Goal: Contribute content: Add original content to the website for others to see

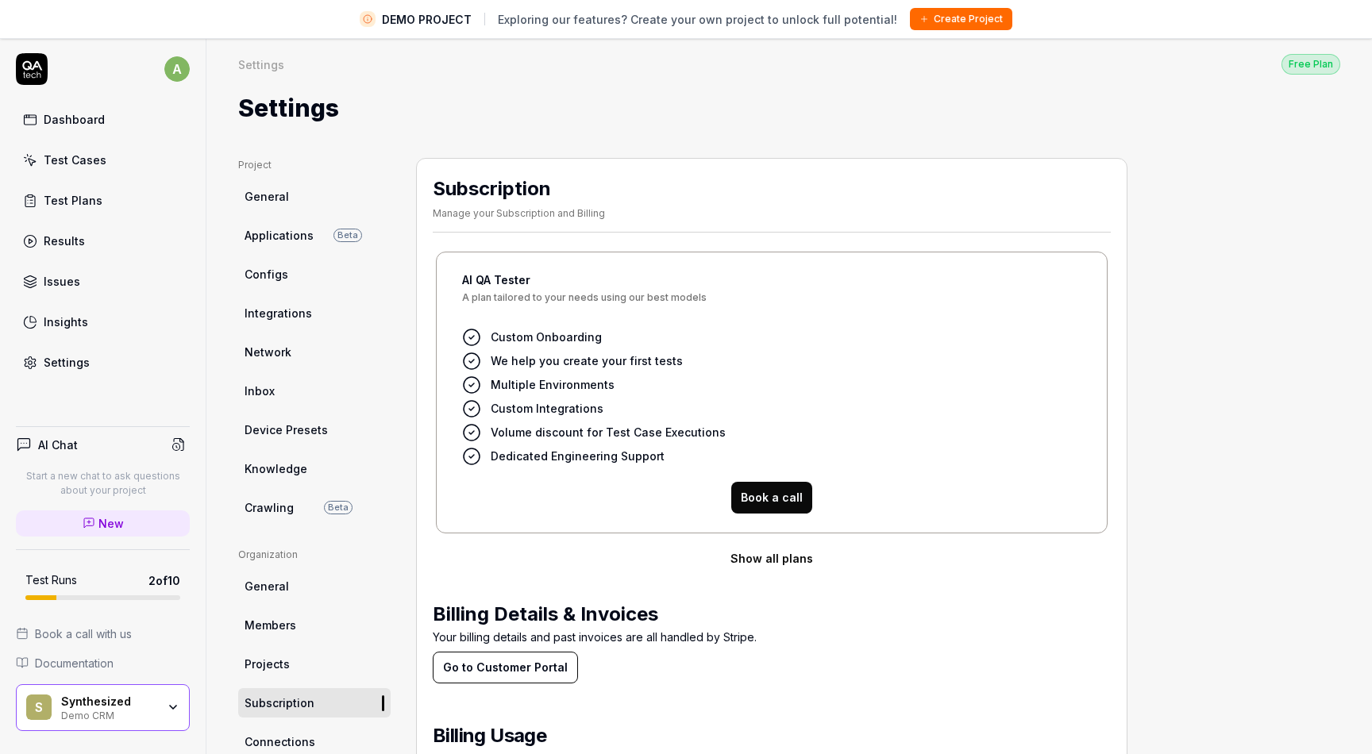
click at [128, 159] on link "Test Cases" at bounding box center [103, 160] width 174 height 31
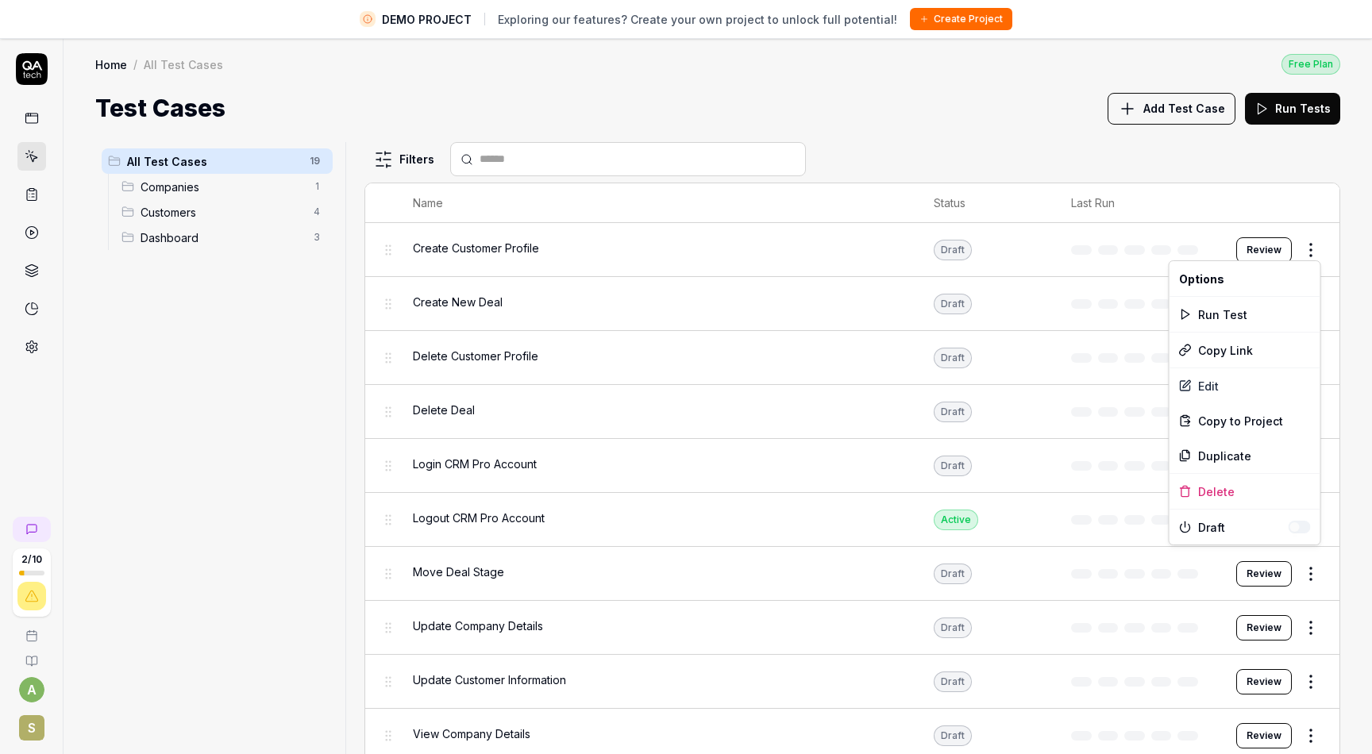
click at [1314, 254] on html "DEMO PROJECT Exploring our features? Create your own project to unlock full pot…" at bounding box center [686, 396] width 1372 height 792
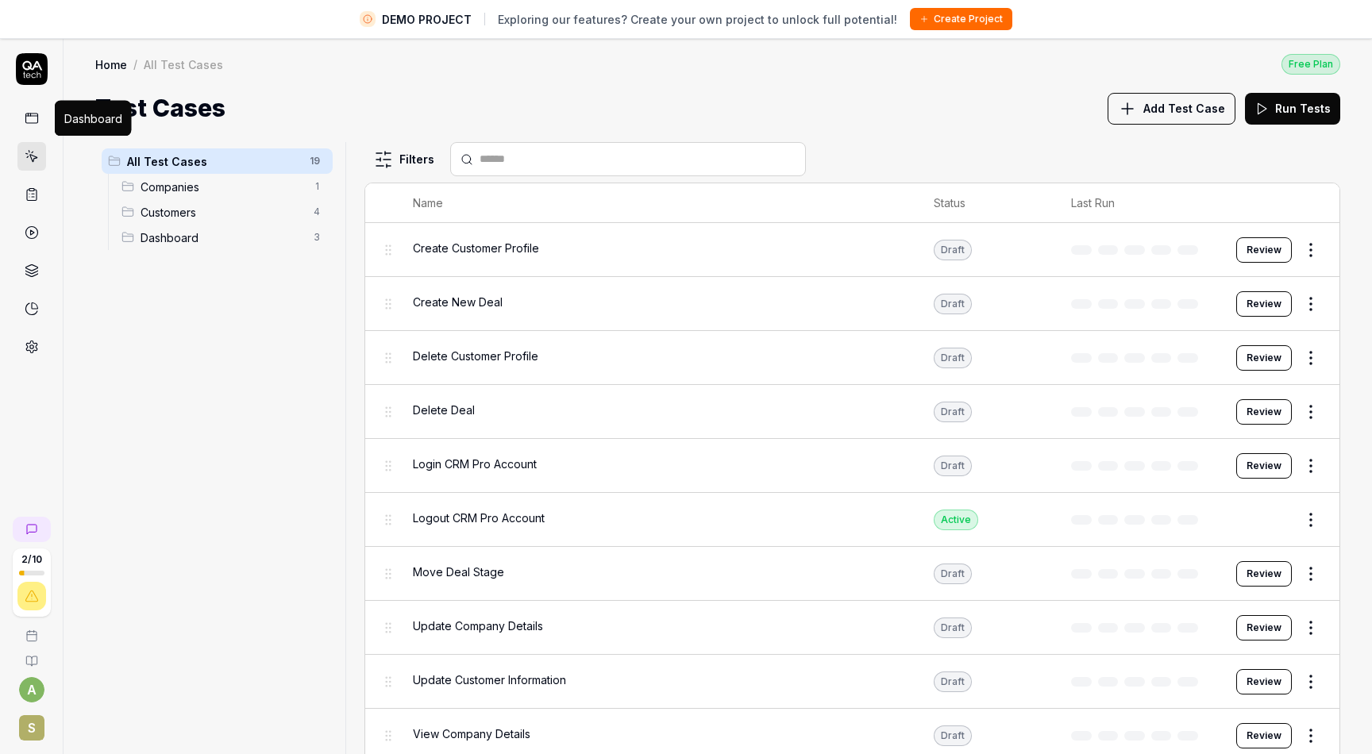
click at [26, 117] on html "DEMO PROJECT Exploring our features? Create your own project to unlock full pot…" at bounding box center [686, 396] width 1372 height 792
click at [39, 124] on link at bounding box center [31, 118] width 29 height 29
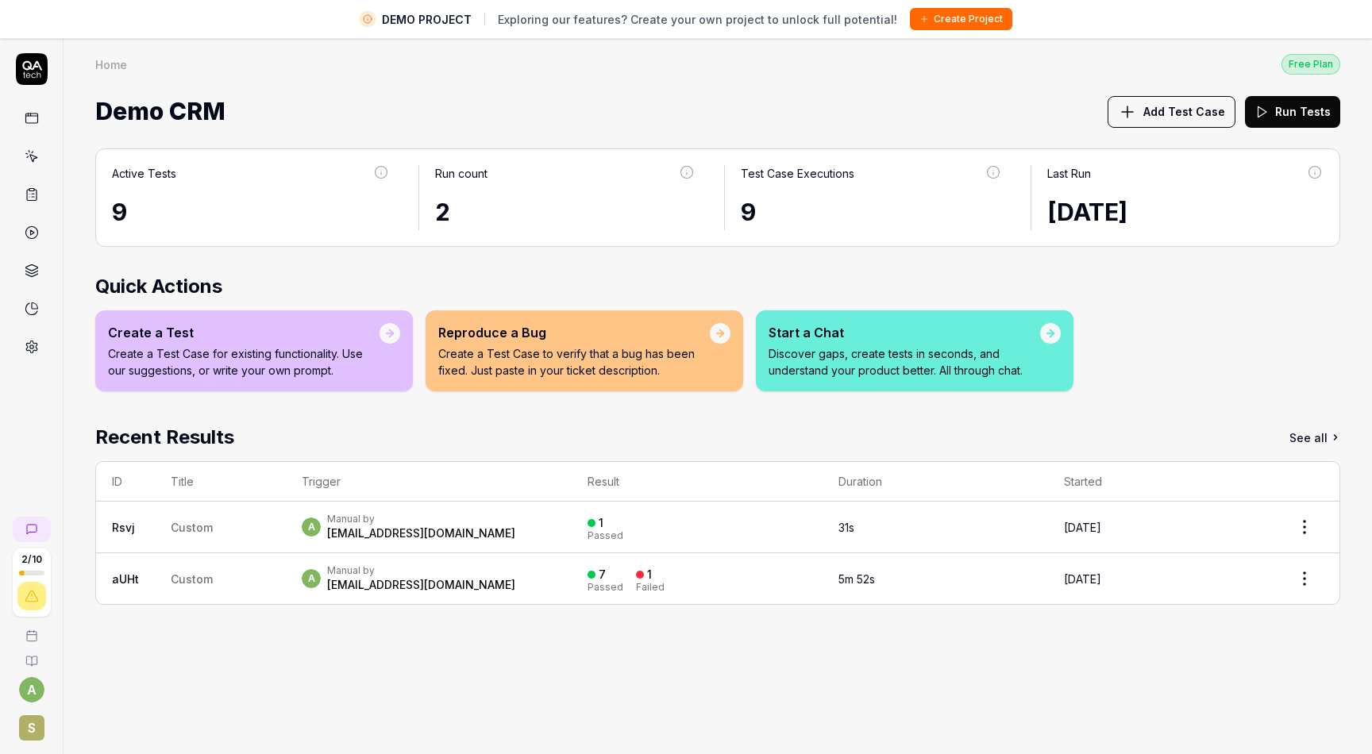
click at [21, 171] on div at bounding box center [31, 232] width 29 height 257
click at [36, 161] on icon at bounding box center [32, 156] width 14 height 14
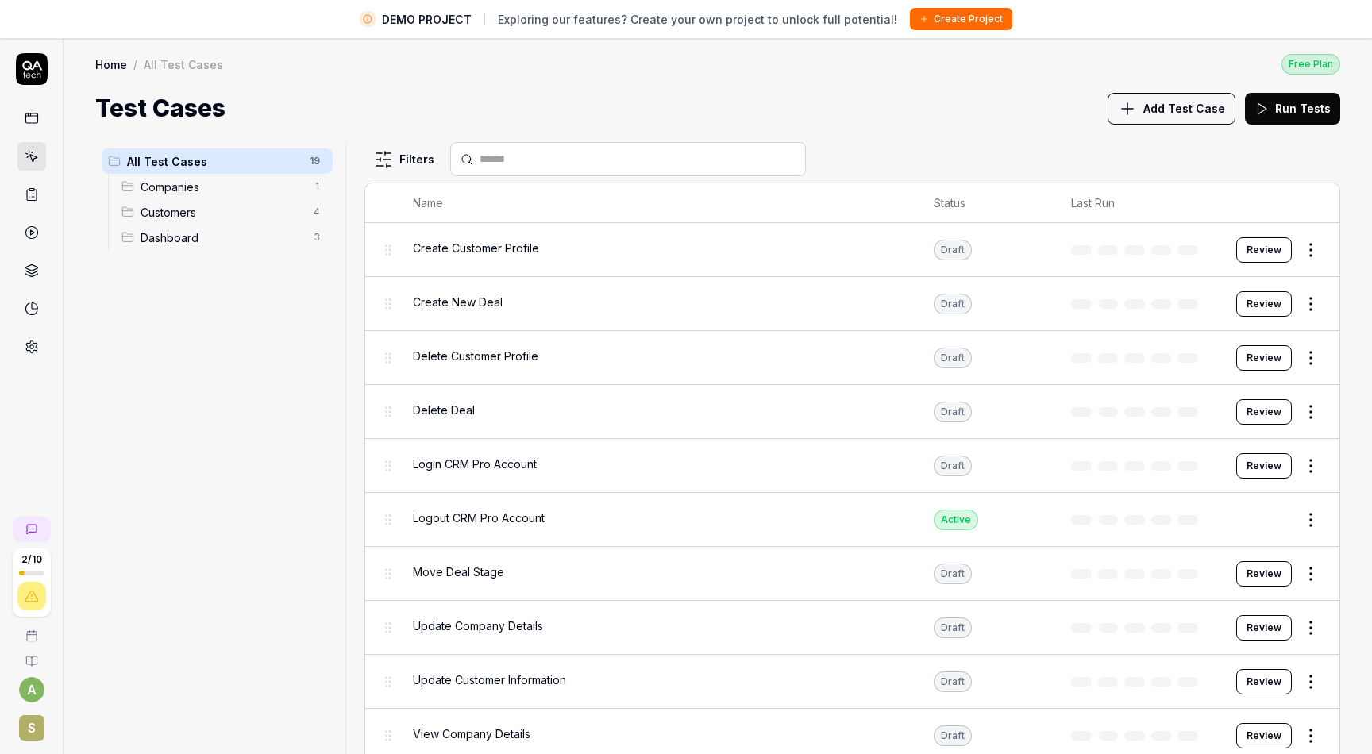
click at [41, 196] on link at bounding box center [31, 194] width 29 height 29
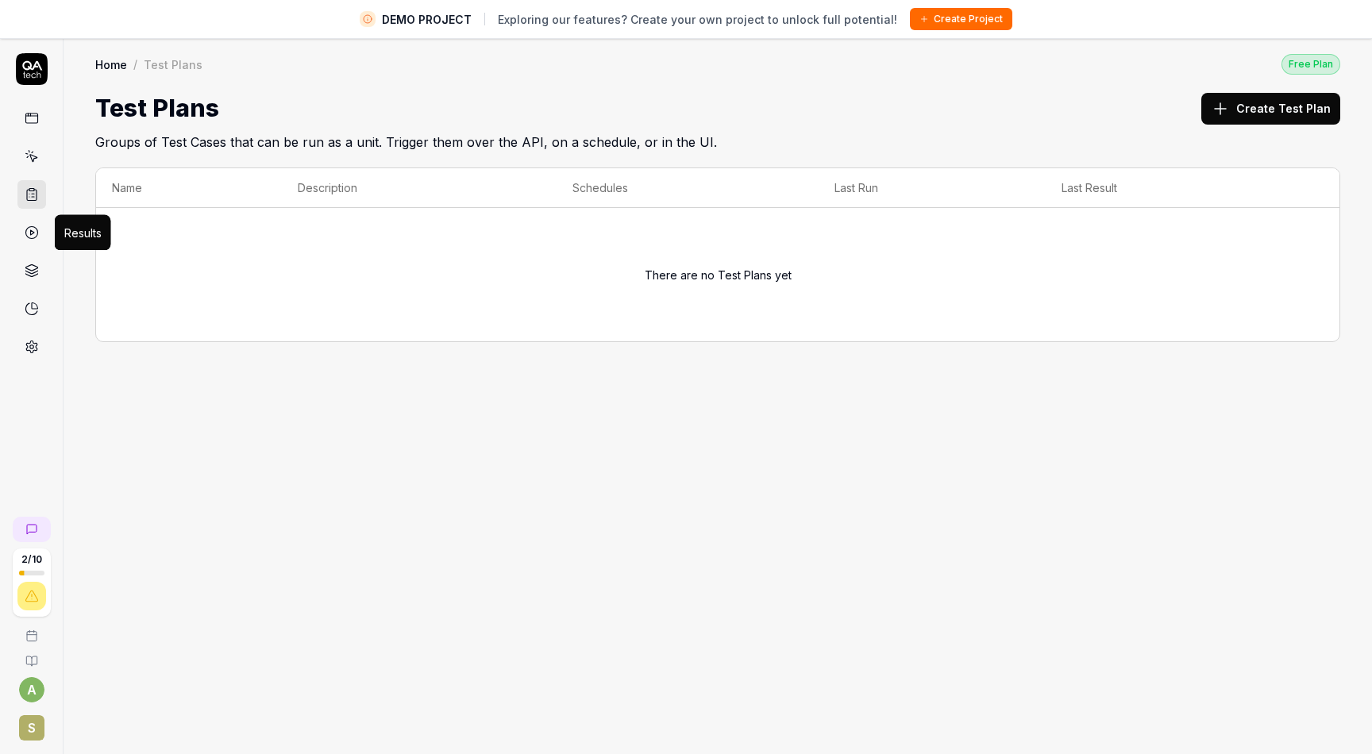
click at [26, 240] on link at bounding box center [31, 232] width 29 height 29
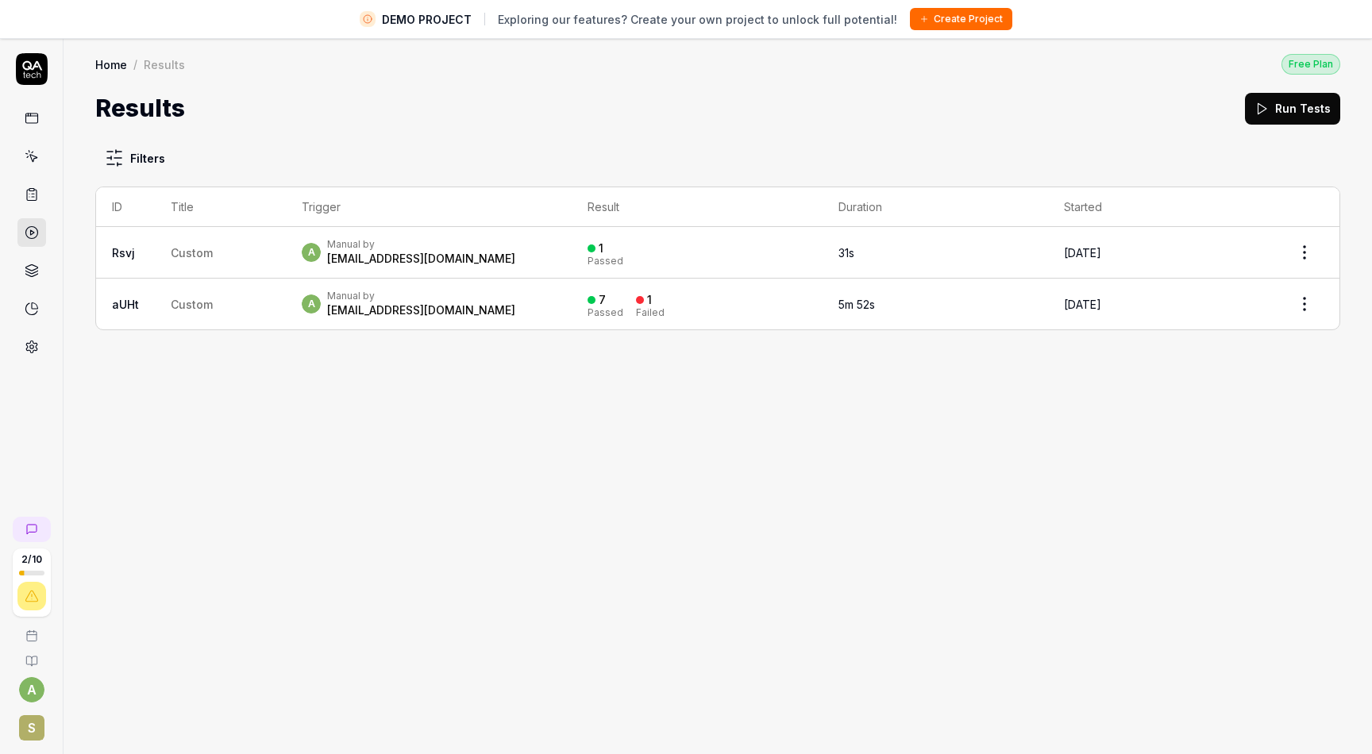
click at [40, 263] on link at bounding box center [31, 270] width 29 height 29
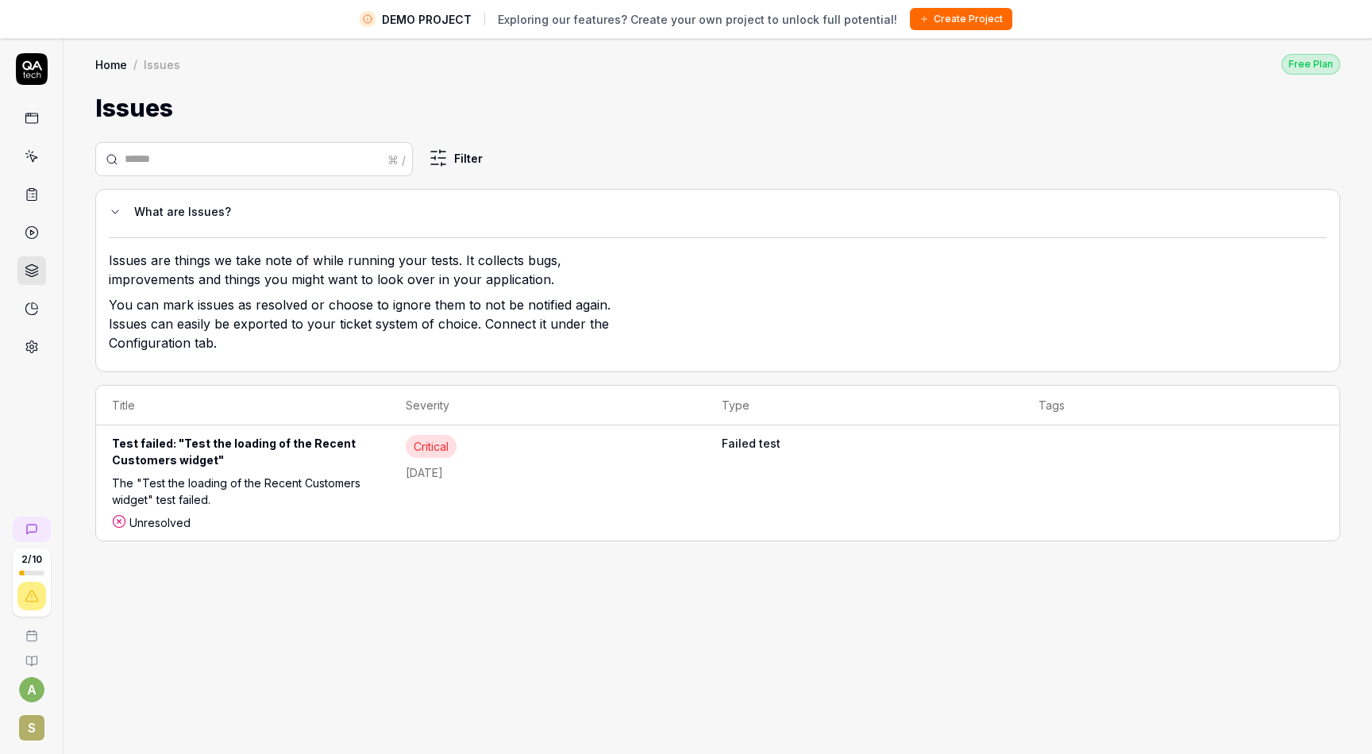
click at [111, 211] on icon at bounding box center [115, 212] width 13 height 13
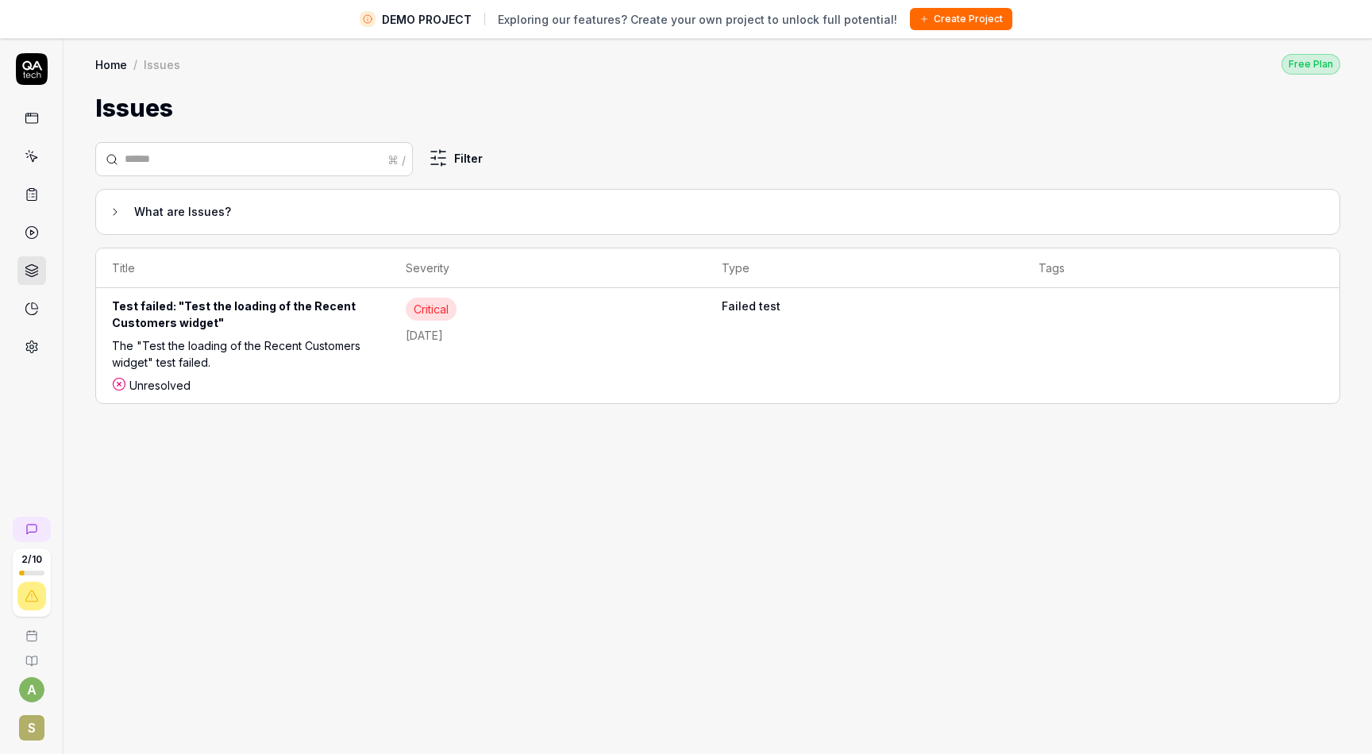
click at [118, 214] on icon at bounding box center [115, 212] width 13 height 13
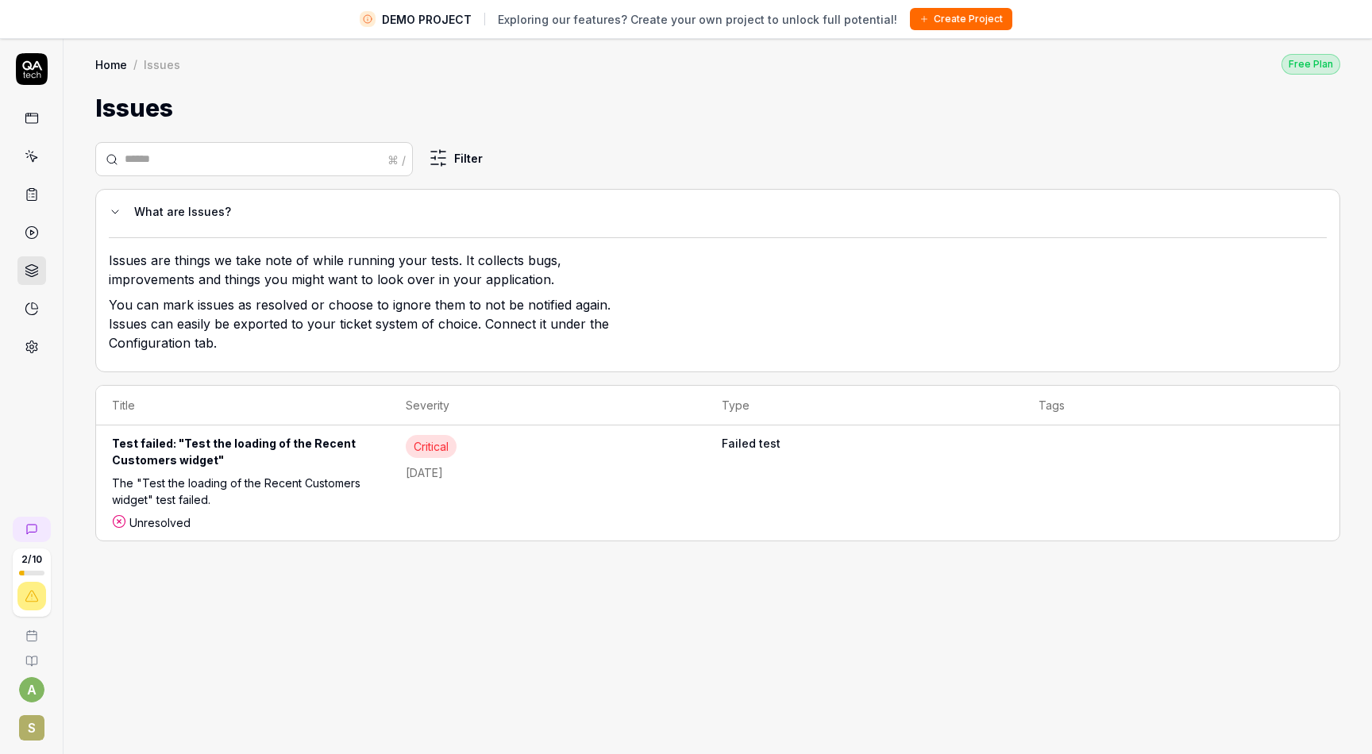
click at [22, 312] on link at bounding box center [31, 309] width 29 height 29
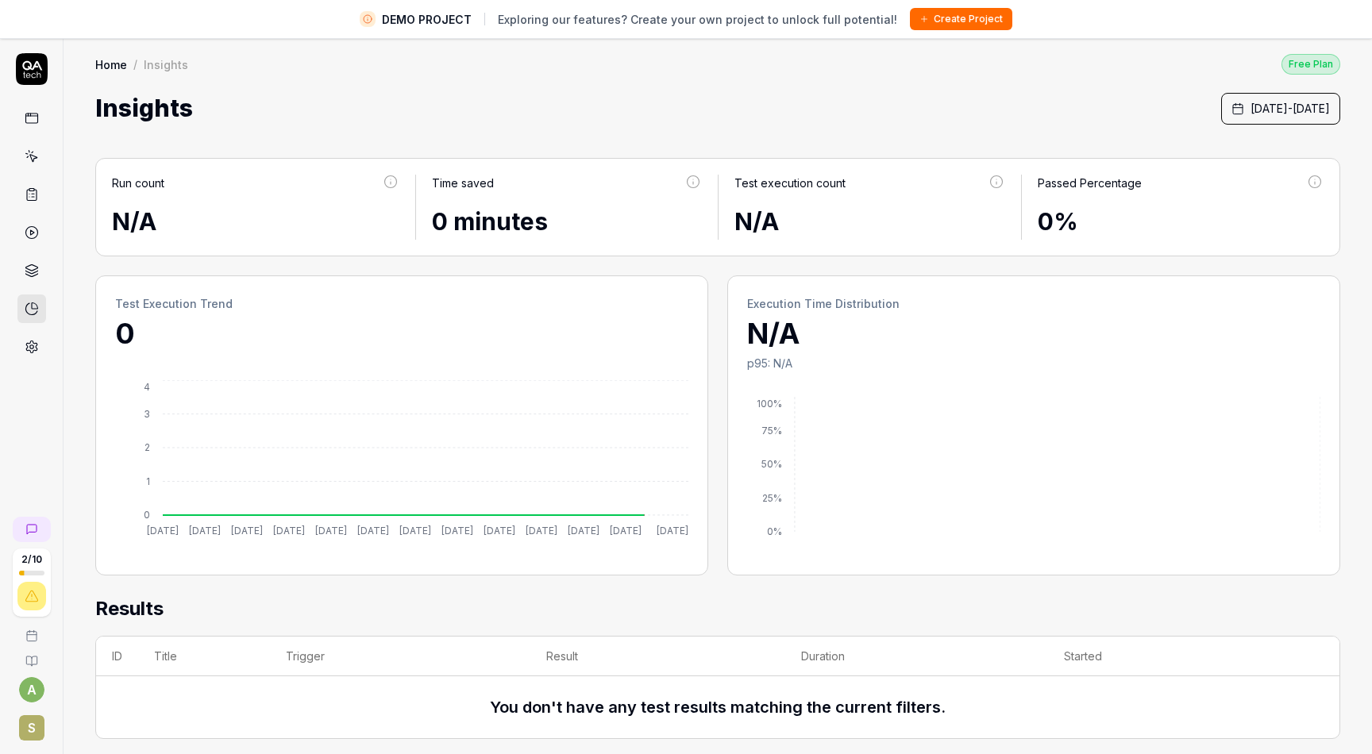
click at [37, 353] on icon at bounding box center [32, 347] width 14 height 14
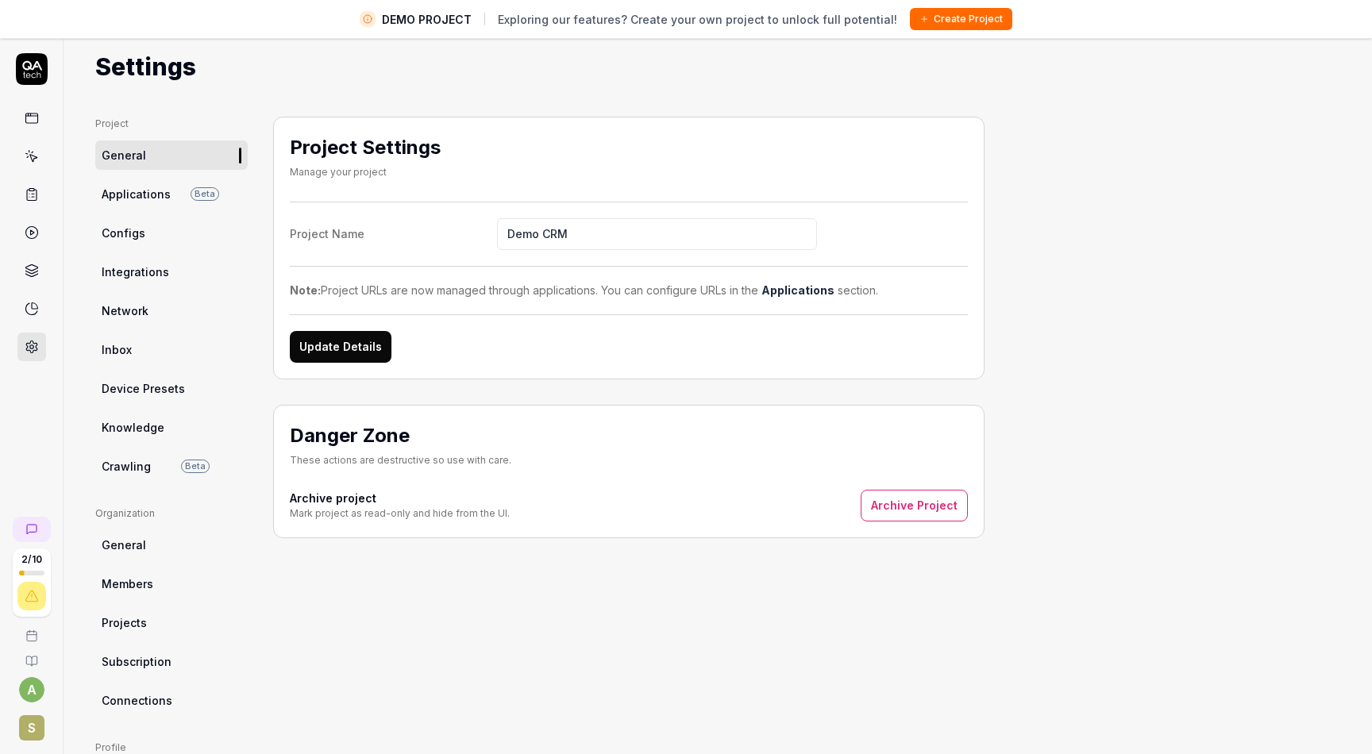
scroll to position [27, 0]
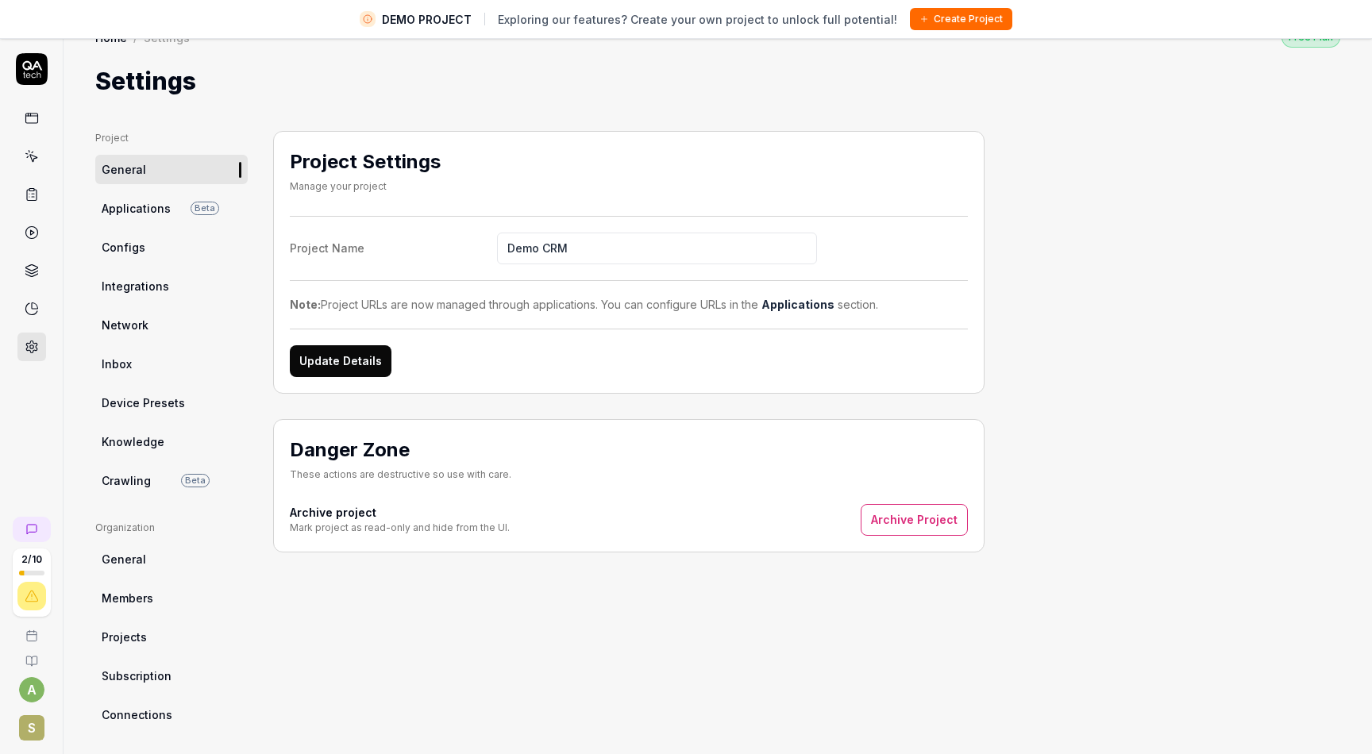
click at [131, 448] on span "Knowledge" at bounding box center [133, 442] width 63 height 17
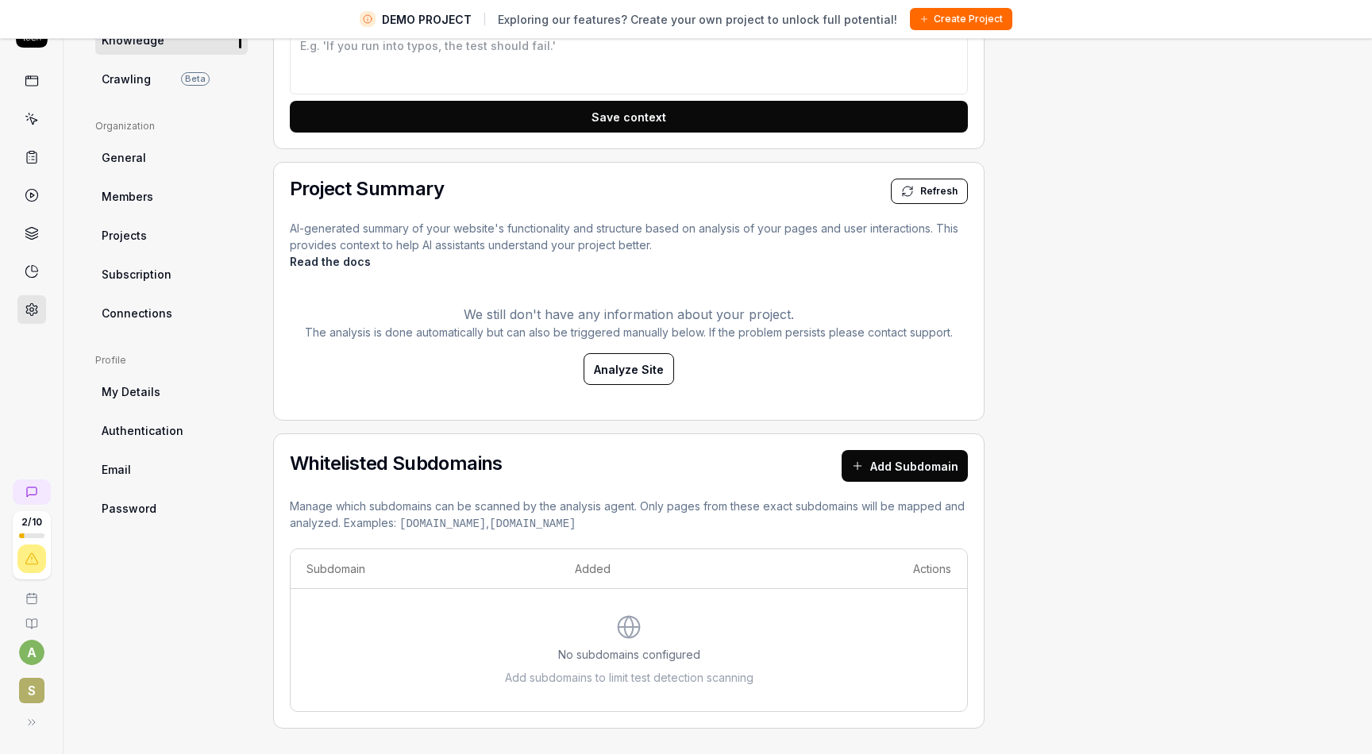
scroll to position [330, 0]
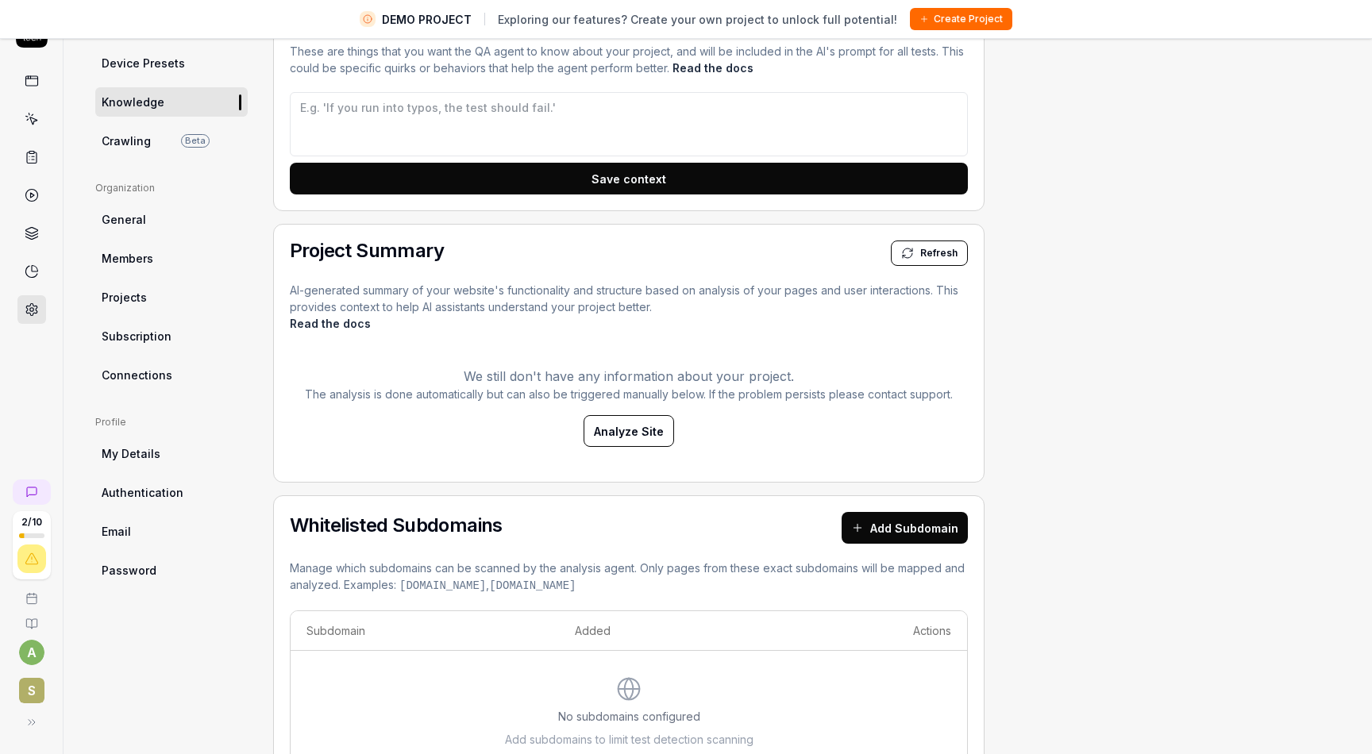
click at [613, 427] on span "Analyze Site" at bounding box center [629, 431] width 70 height 17
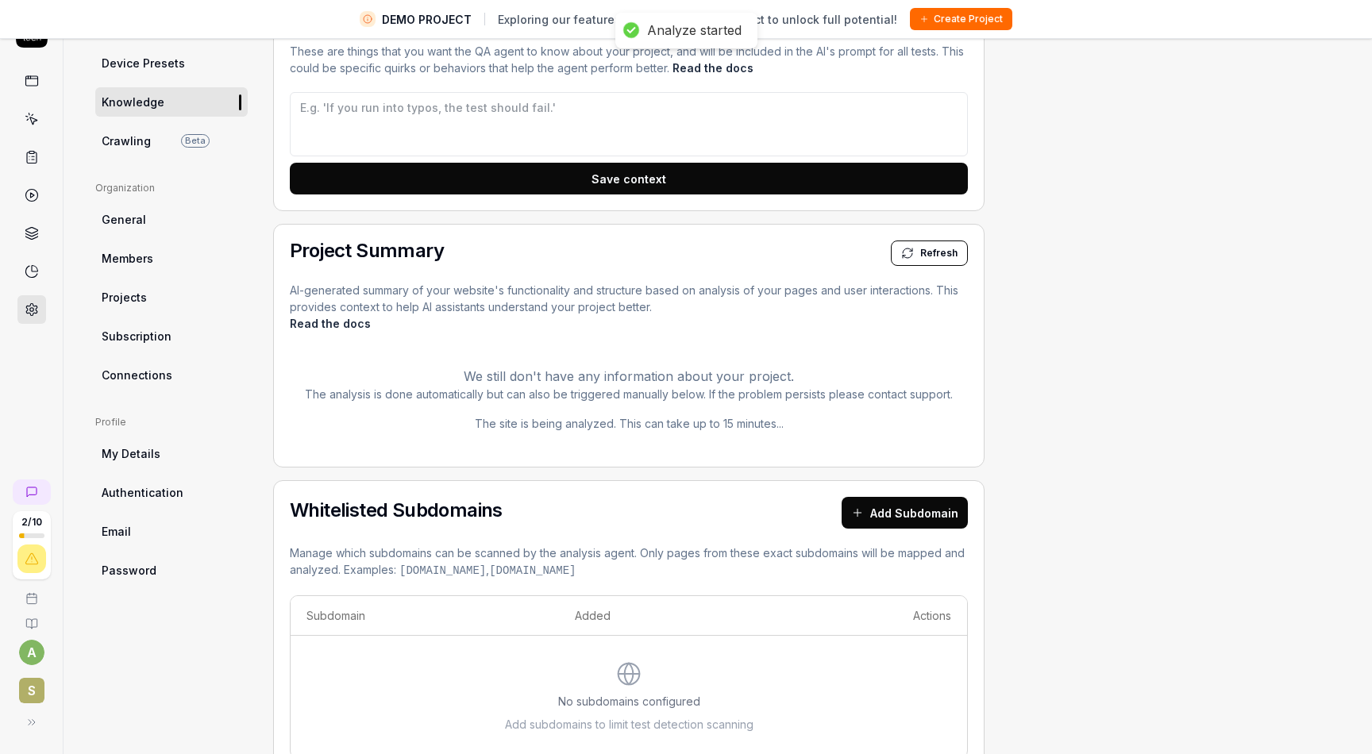
type textarea "*"
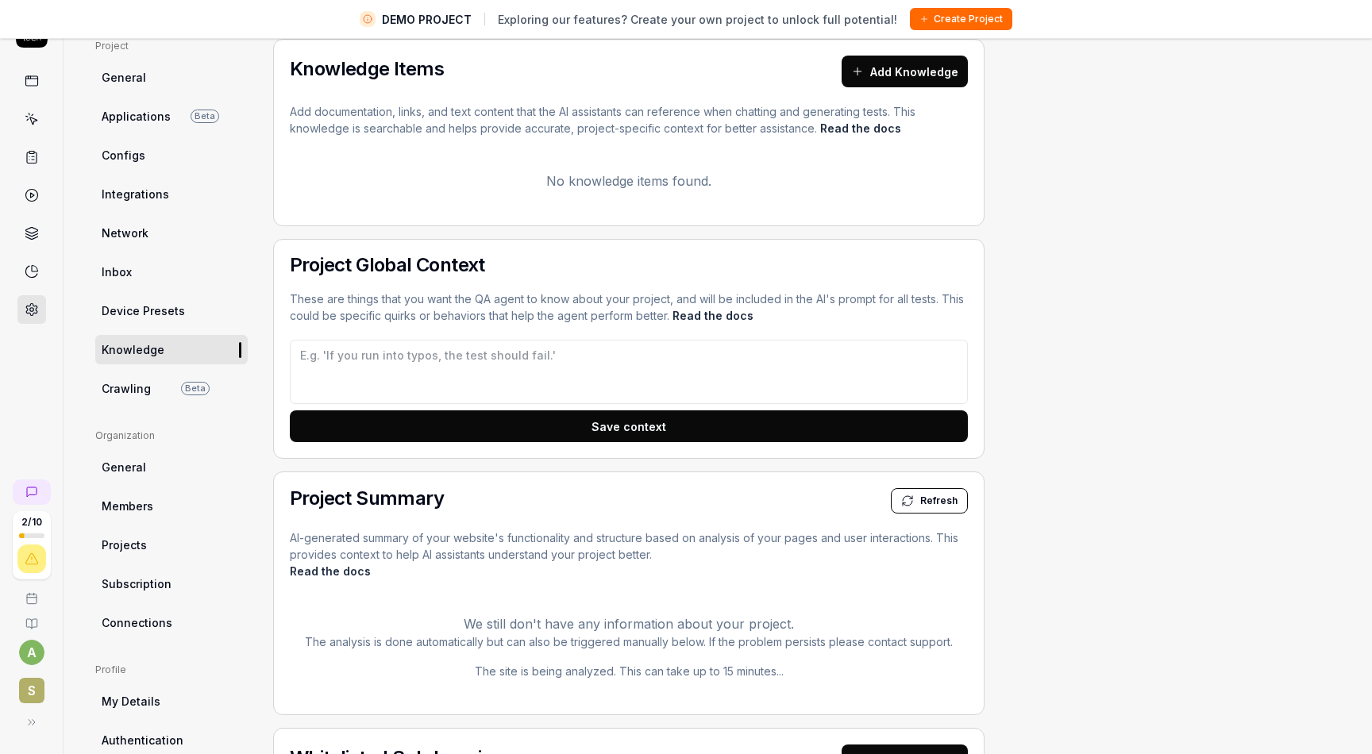
scroll to position [54, 0]
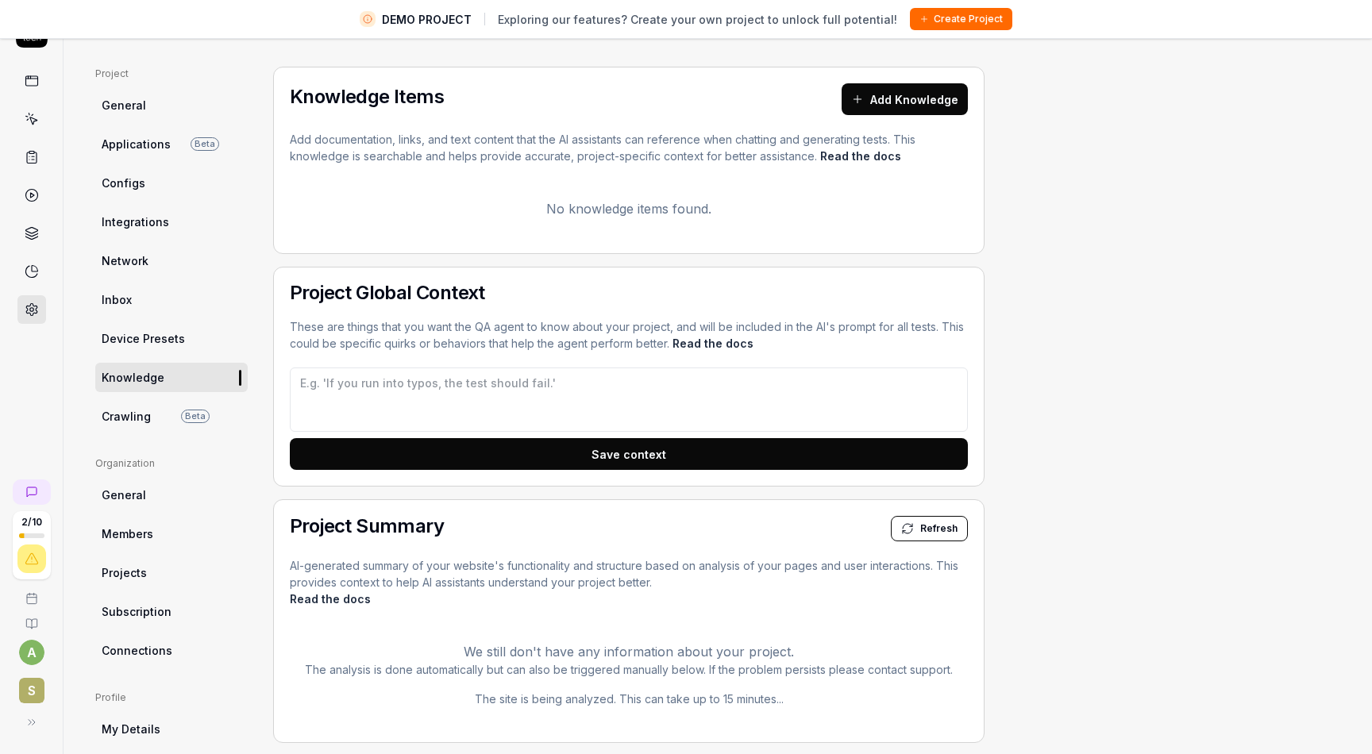
click at [885, 89] on button "Add Knowledge" at bounding box center [905, 99] width 126 height 32
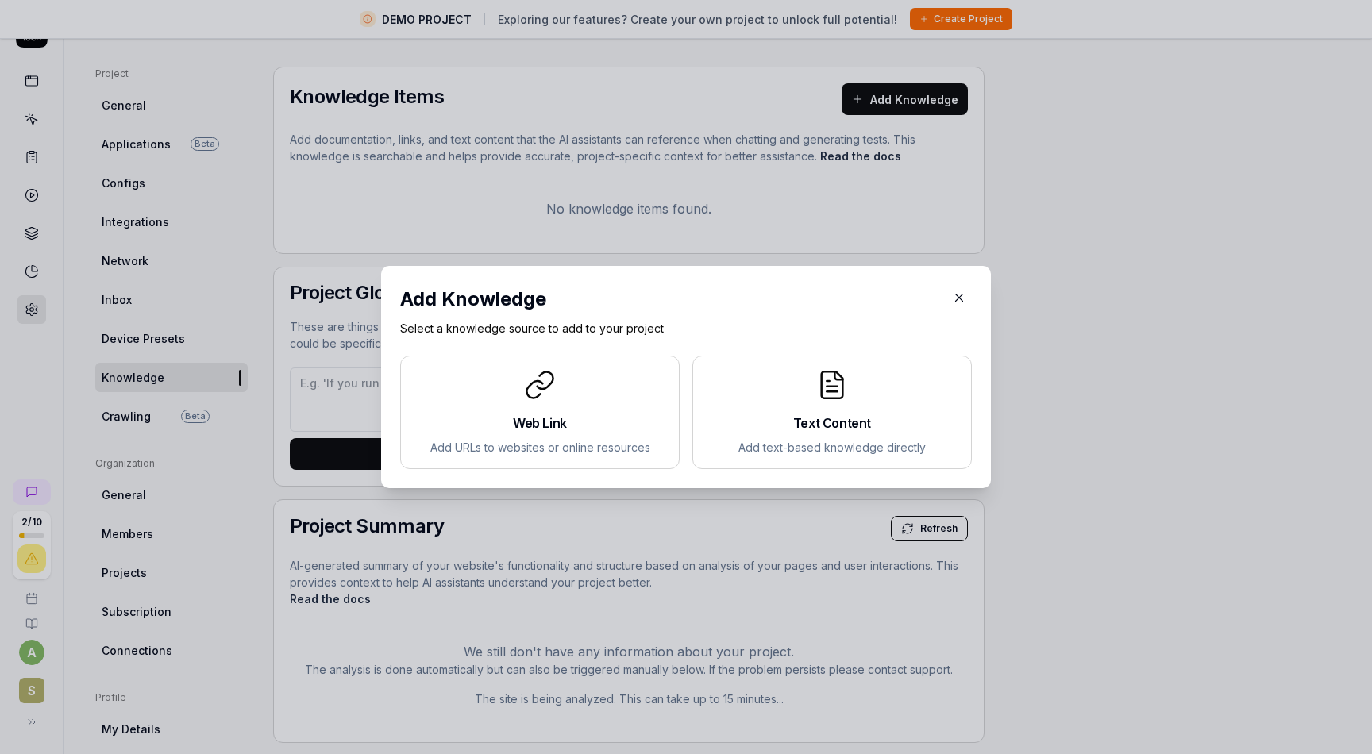
click at [763, 403] on div "Text Content Add text-based knowledge directly" at bounding box center [832, 412] width 253 height 87
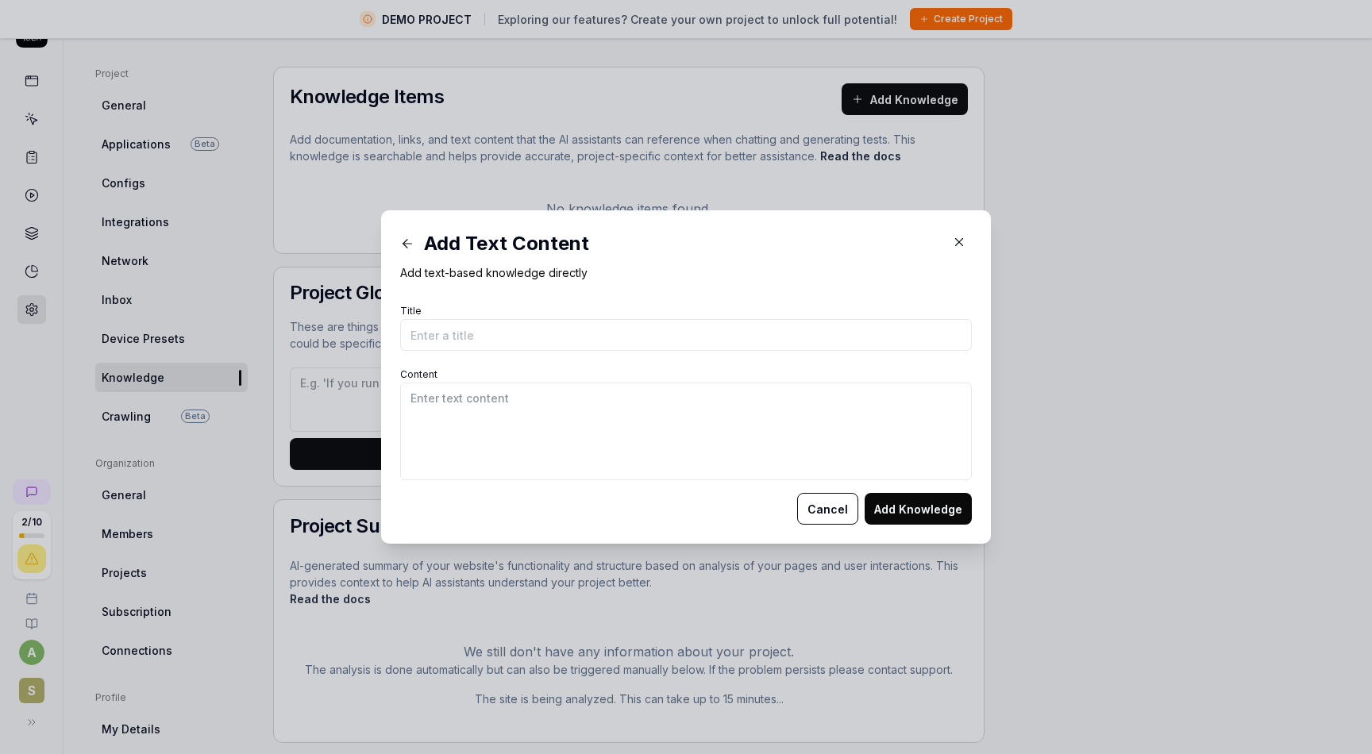
click at [958, 241] on icon "button" at bounding box center [959, 242] width 7 height 7
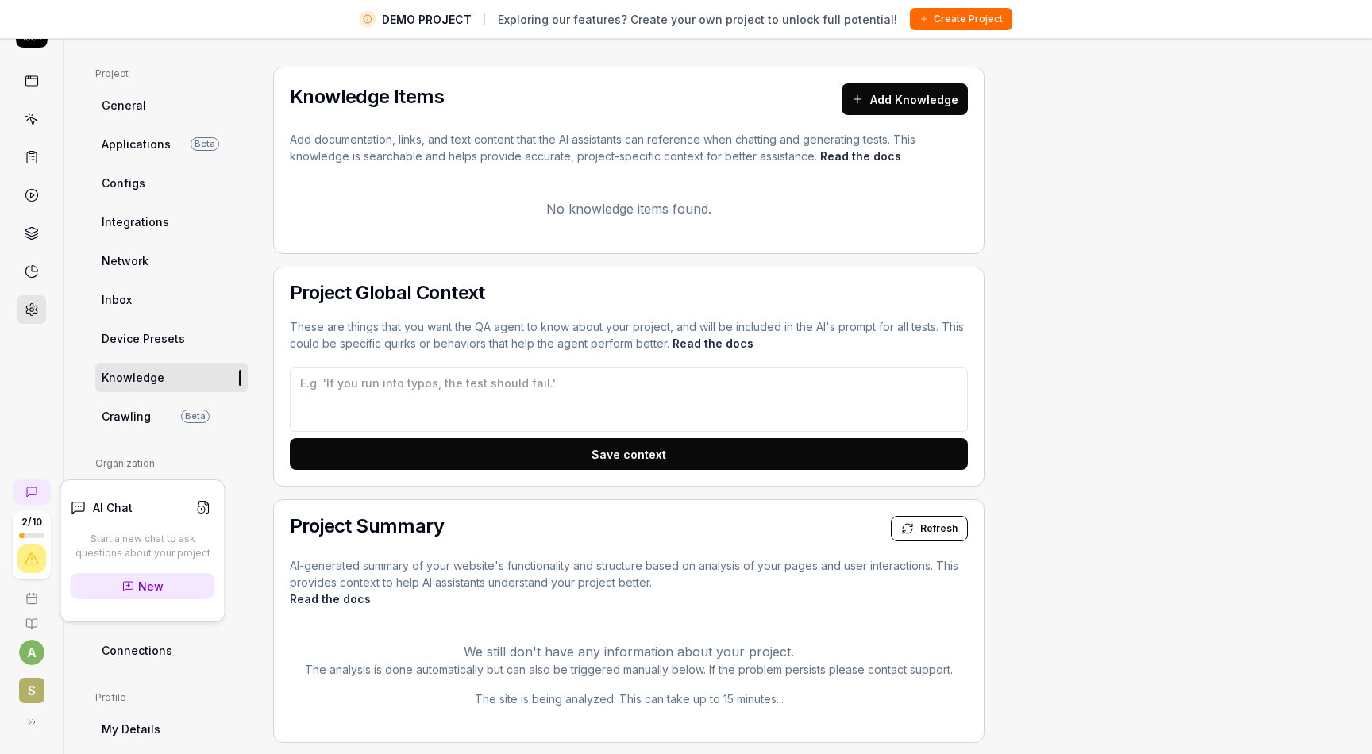
click at [29, 495] on icon at bounding box center [32, 493] width 10 height 10
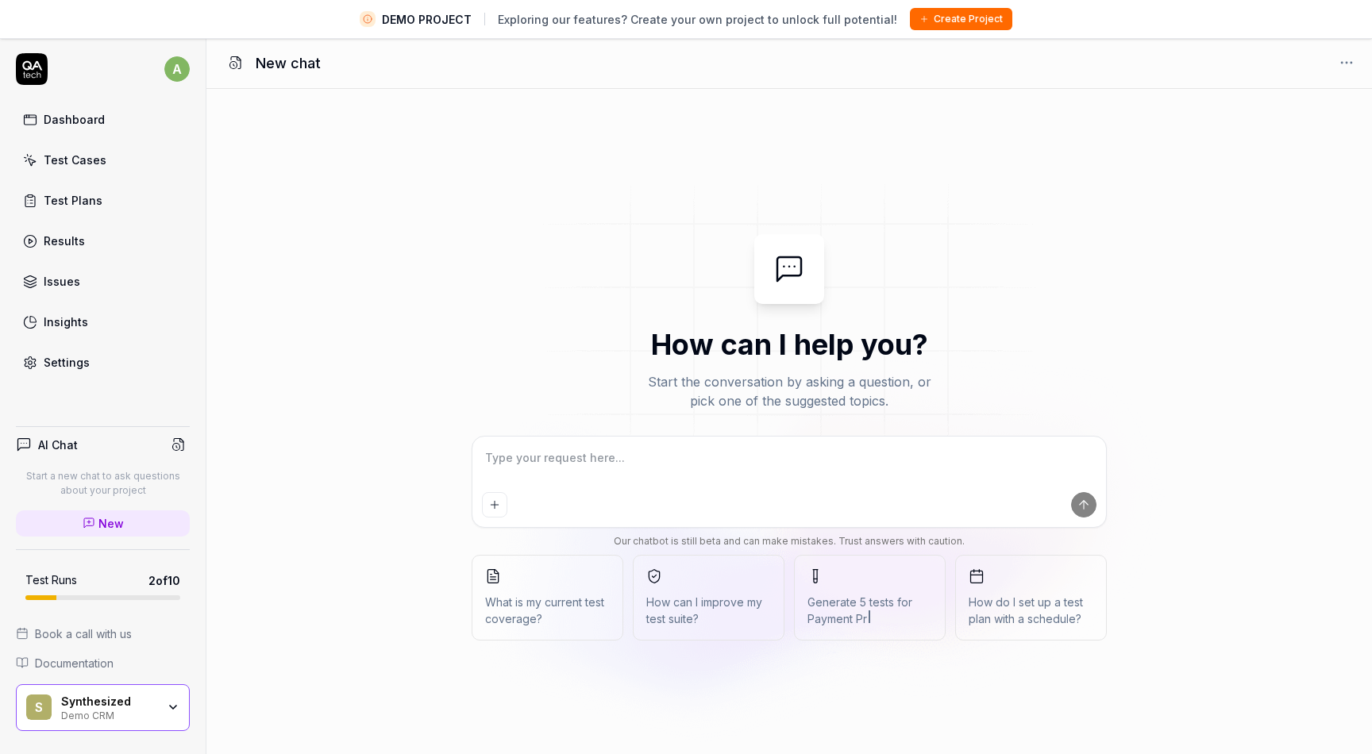
type textarea "*"
